Goal: Task Accomplishment & Management: Manage account settings

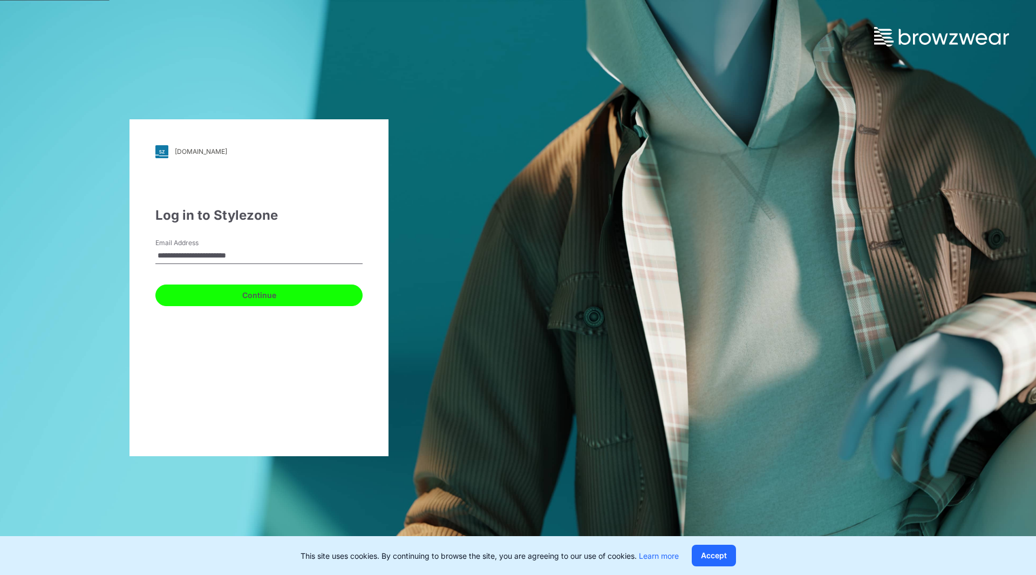
click at [245, 295] on button "Continue" at bounding box center [258, 295] width 207 height 22
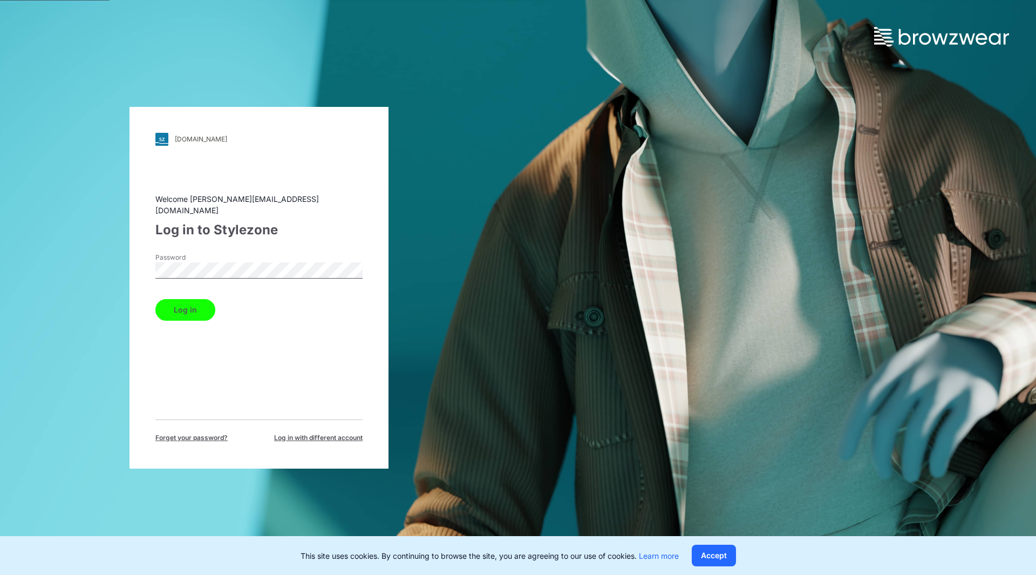
click at [187, 305] on button "Log in" at bounding box center [185, 310] width 60 height 22
click at [51, 269] on div "walmart.stylezone.com Loading... Welcome julie.gildesign@gmail.com Log in to St…" at bounding box center [259, 287] width 518 height 575
click at [181, 304] on button "Log in" at bounding box center [185, 310] width 60 height 22
